Goal: Transaction & Acquisition: Register for event/course

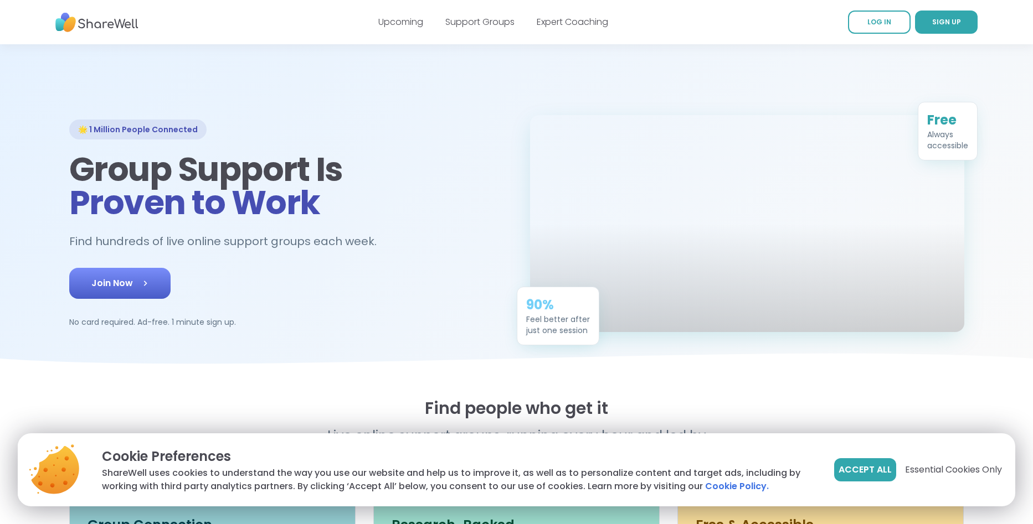
click at [143, 289] on icon at bounding box center [145, 283] width 11 height 11
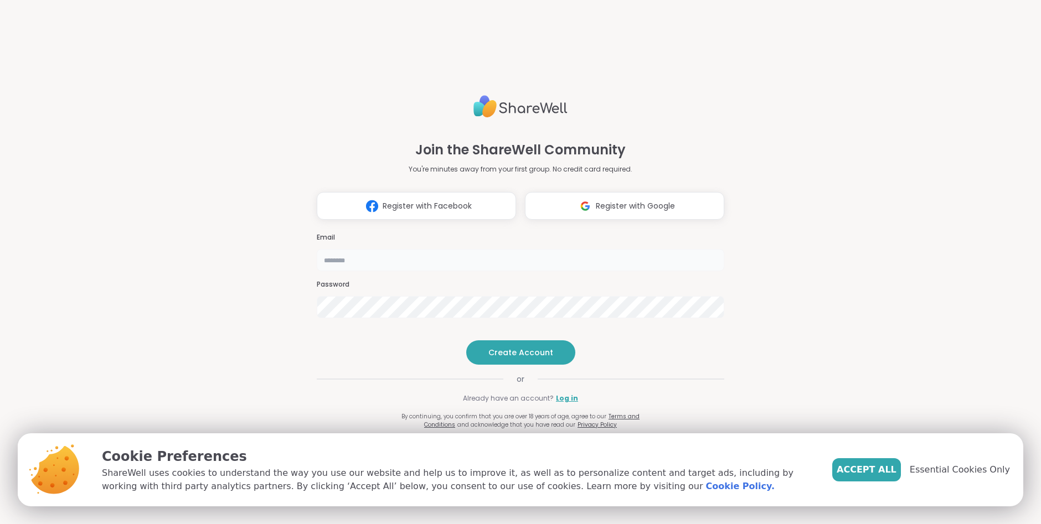
drag, startPoint x: 330, startPoint y: 236, endPoint x: 336, endPoint y: 241, distance: 8.0
click at [336, 249] on input "email" at bounding box center [521, 260] width 408 height 22
type input "**********"
click at [369, 196] on img at bounding box center [372, 206] width 21 height 20
click at [335, 280] on div "Password" at bounding box center [521, 299] width 408 height 38
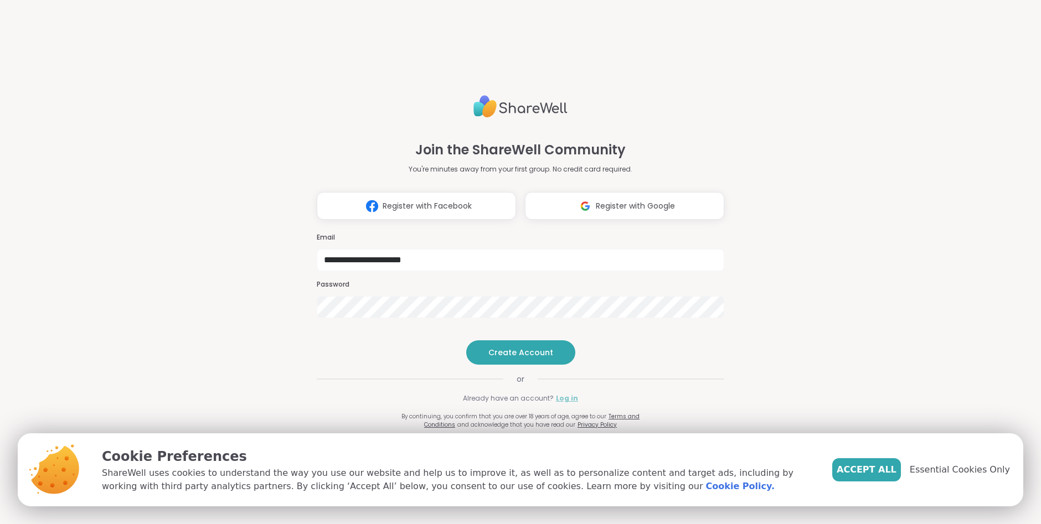
click at [565, 404] on link "Log in" at bounding box center [567, 399] width 22 height 10
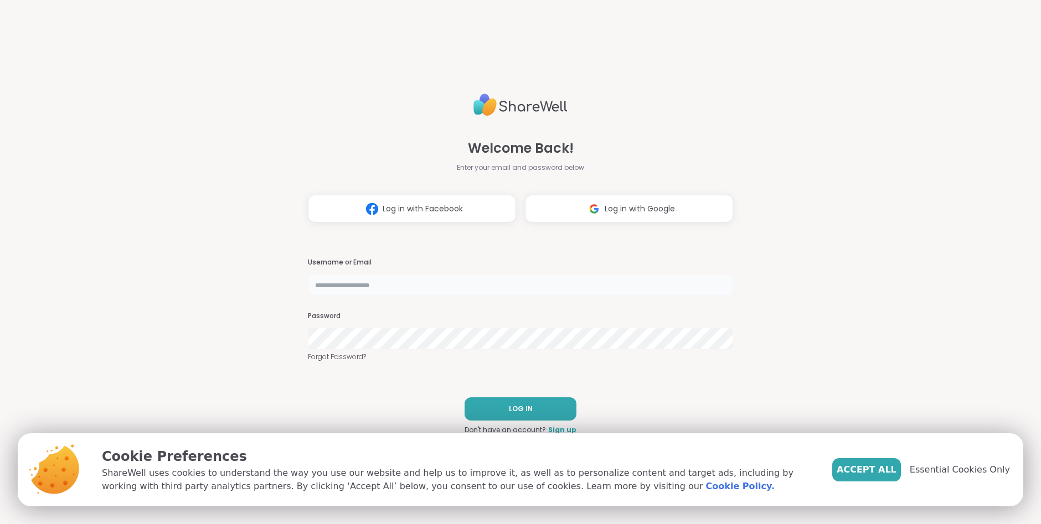
click at [322, 274] on input "text" at bounding box center [520, 285] width 425 height 22
type input "**********"
click at [509, 408] on span "LOG IN" at bounding box center [521, 409] width 24 height 10
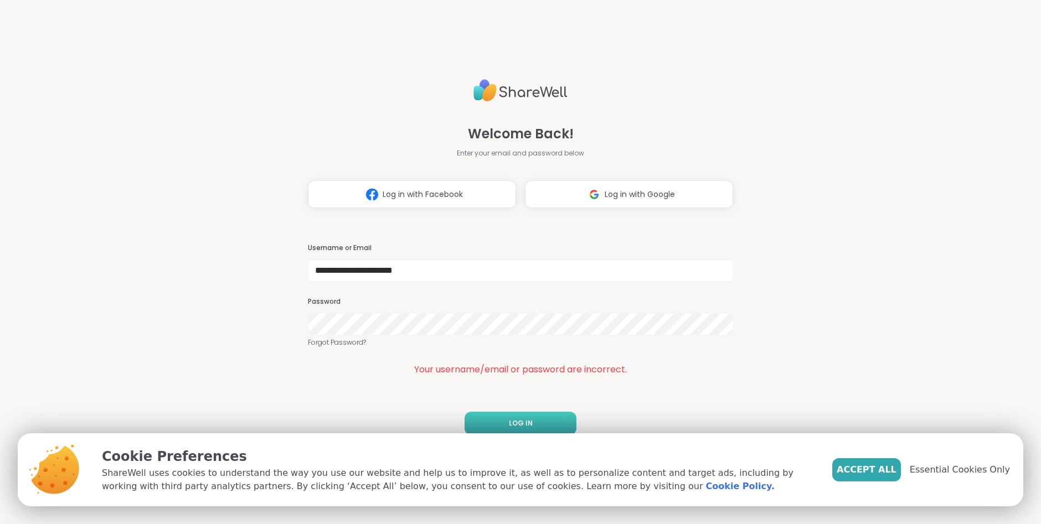
click at [517, 421] on span "LOG IN" at bounding box center [521, 424] width 24 height 10
